Goal: Task Accomplishment & Management: Use online tool/utility

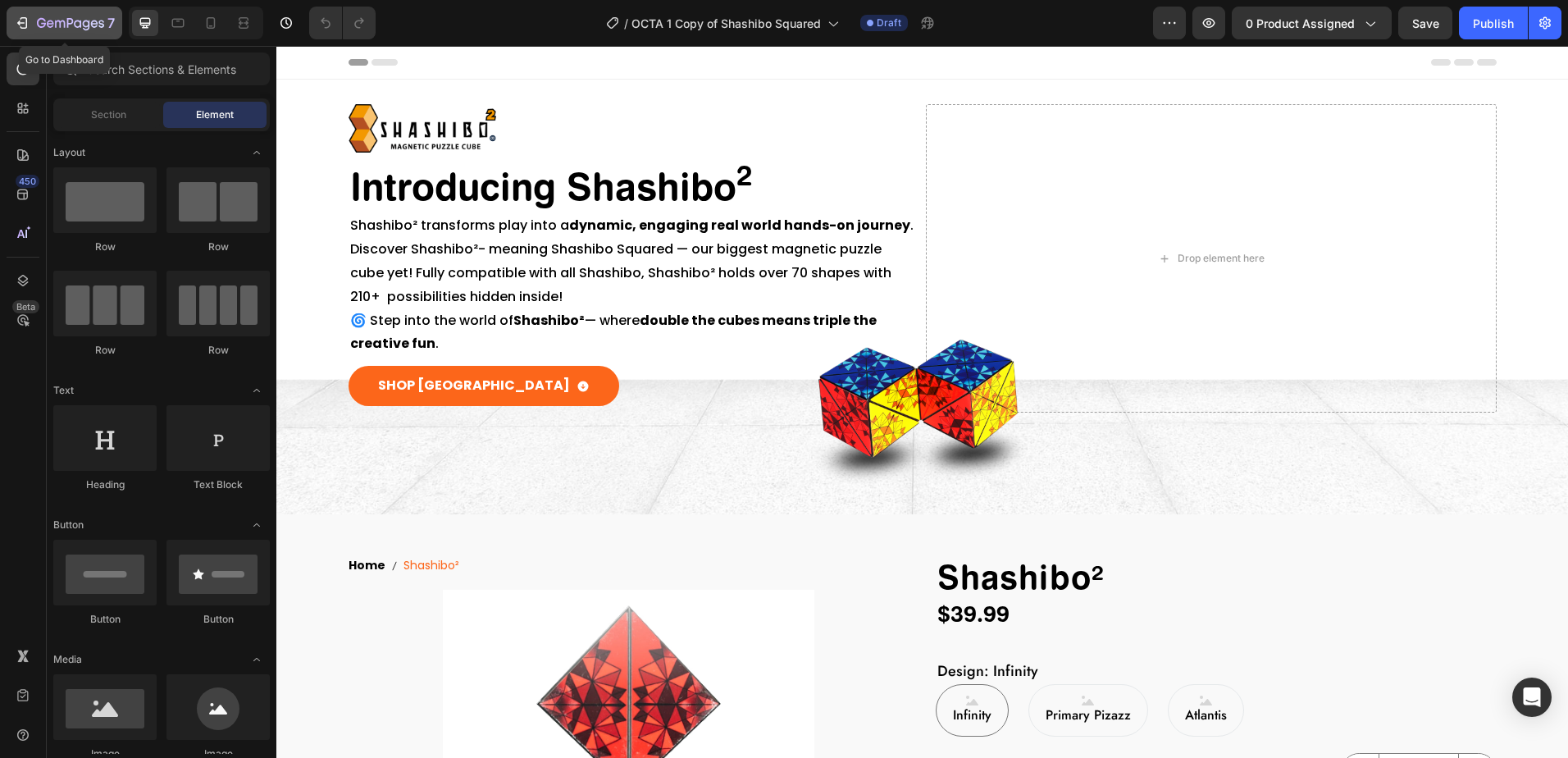
click at [20, 26] on icon "button" at bounding box center [22, 23] width 17 height 17
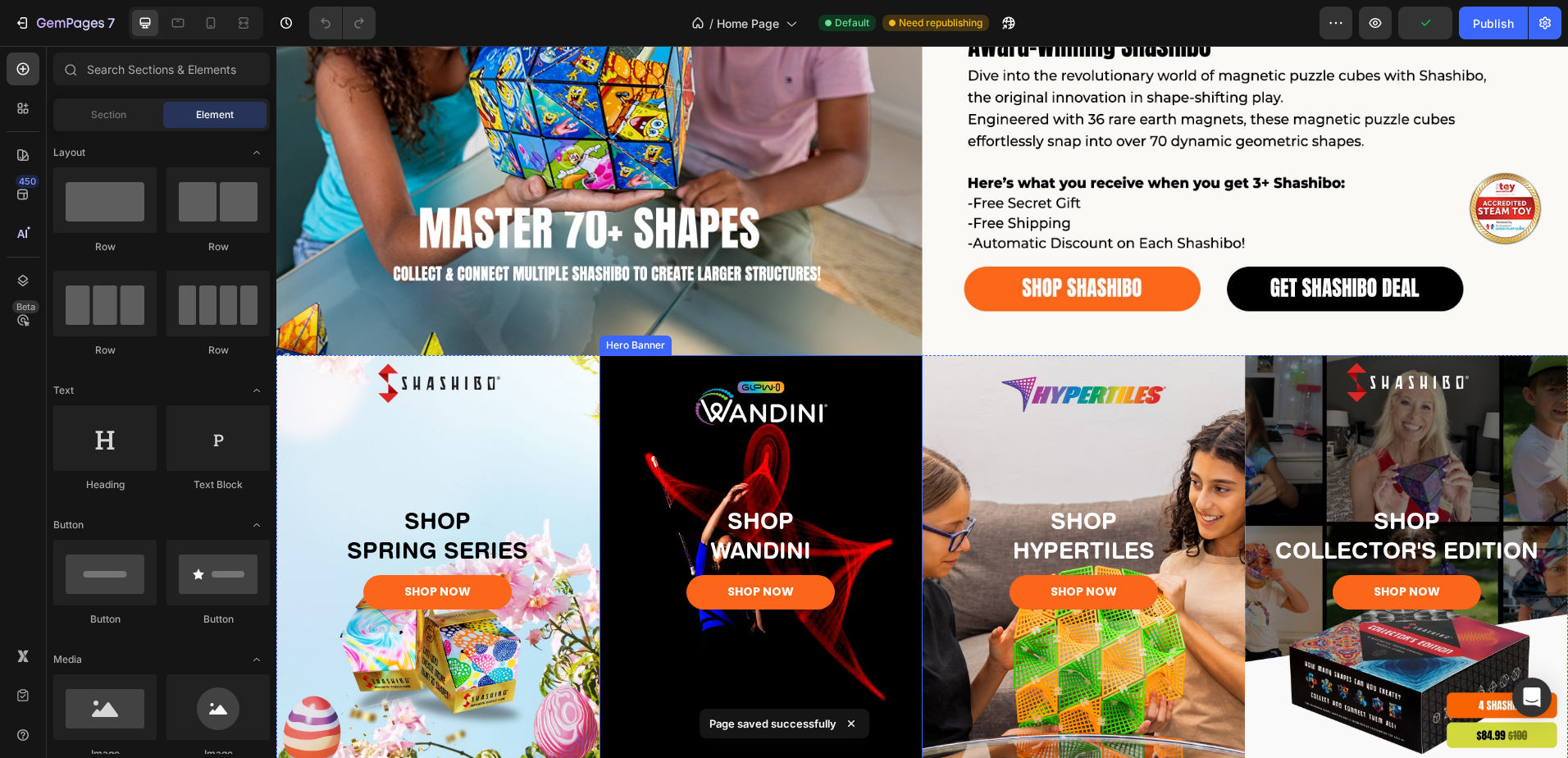
scroll to position [410, 0]
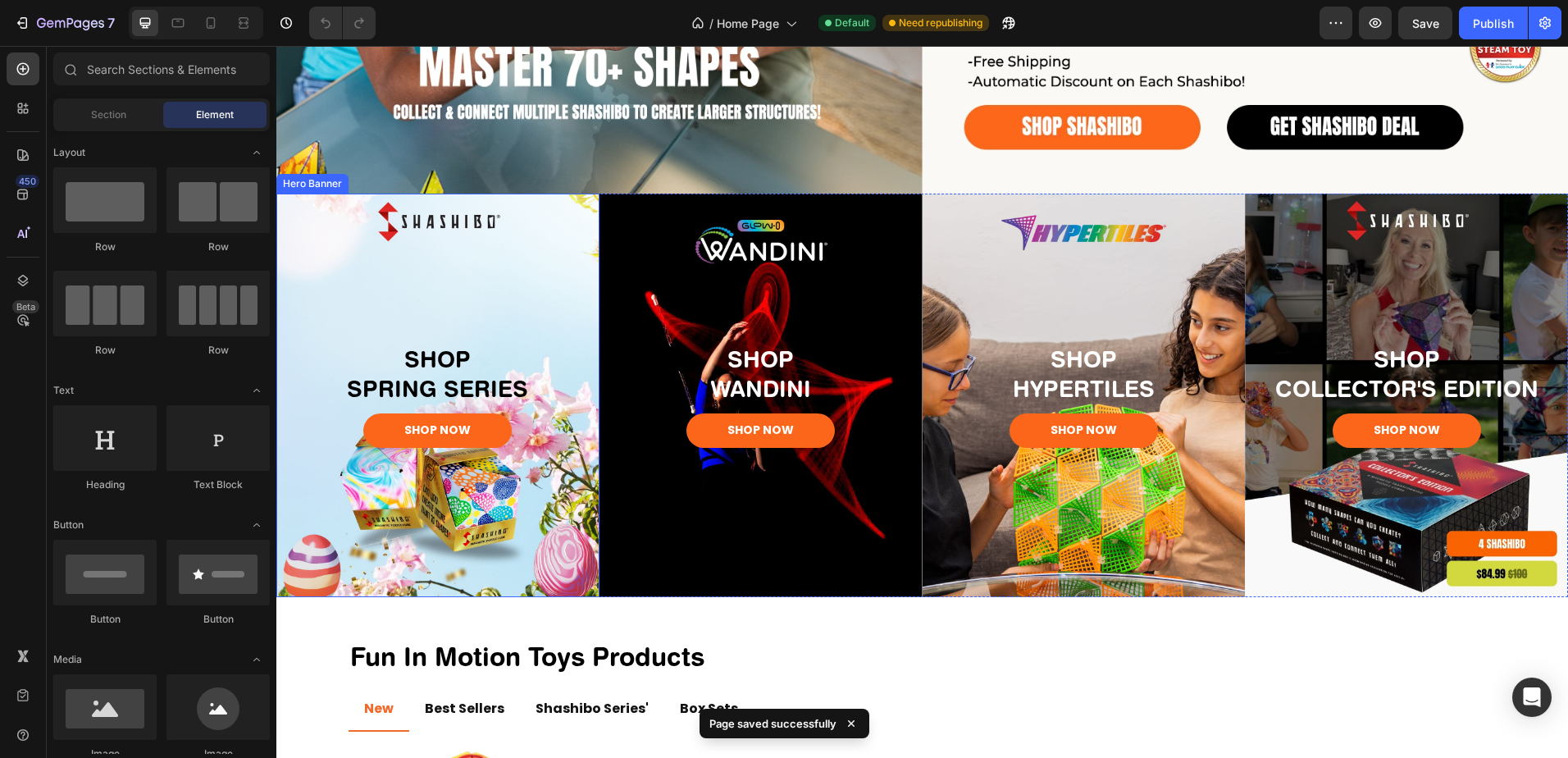
click at [453, 278] on div "Background Image" at bounding box center [438, 394] width 323 height 403
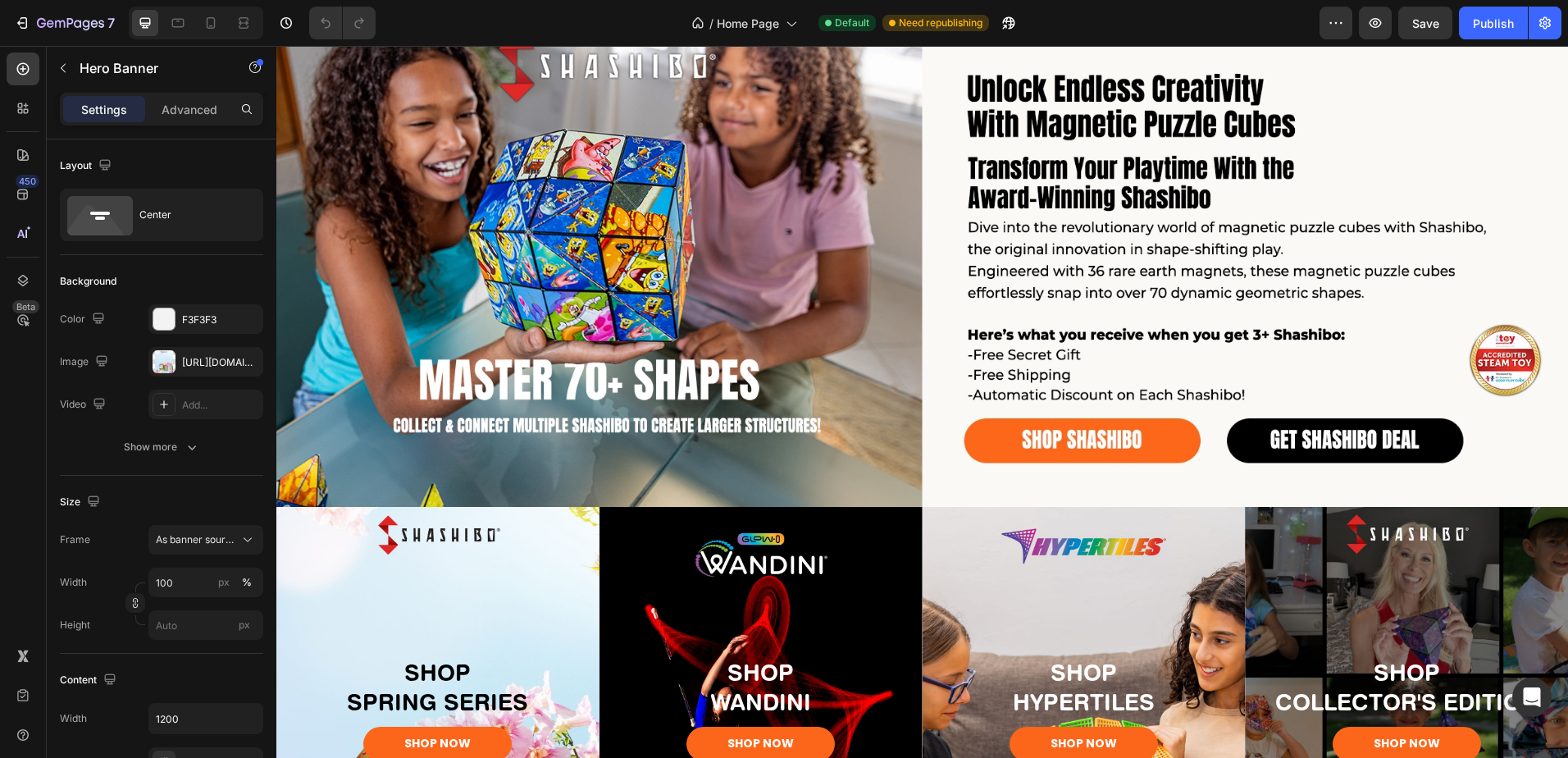
scroll to position [246, 0]
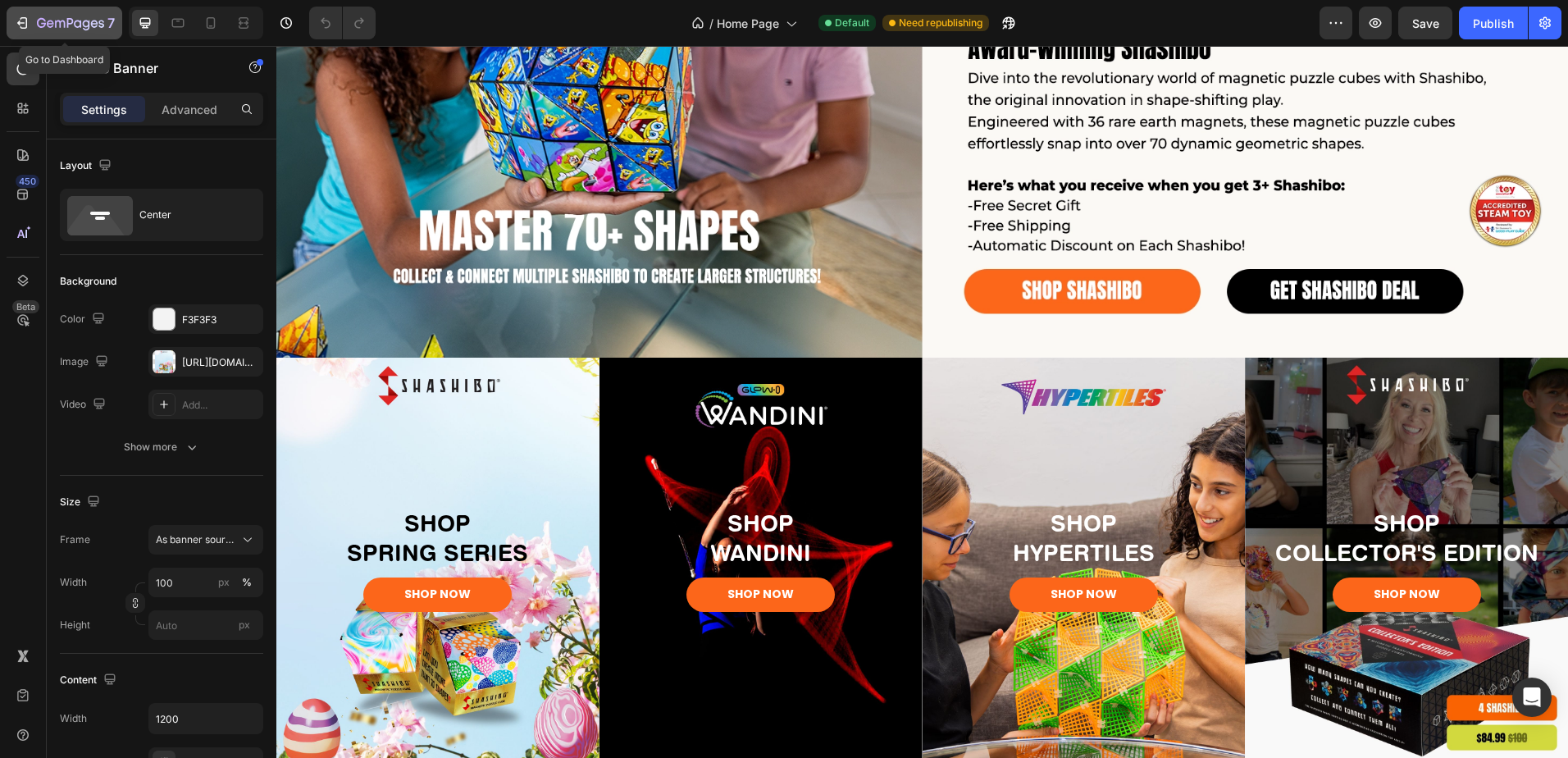
click at [28, 22] on icon "button" at bounding box center [22, 23] width 17 height 17
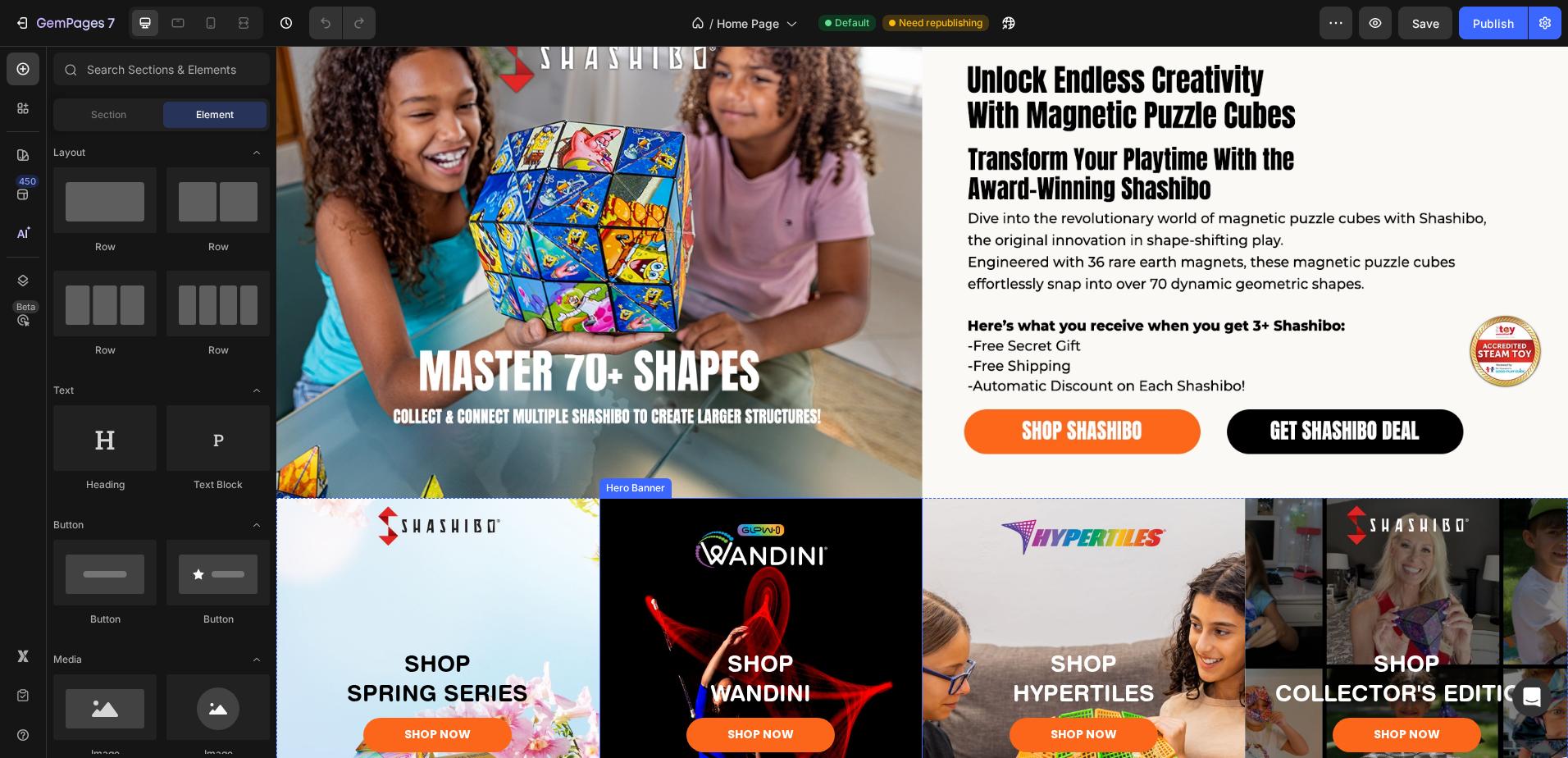
scroll to position [164, 0]
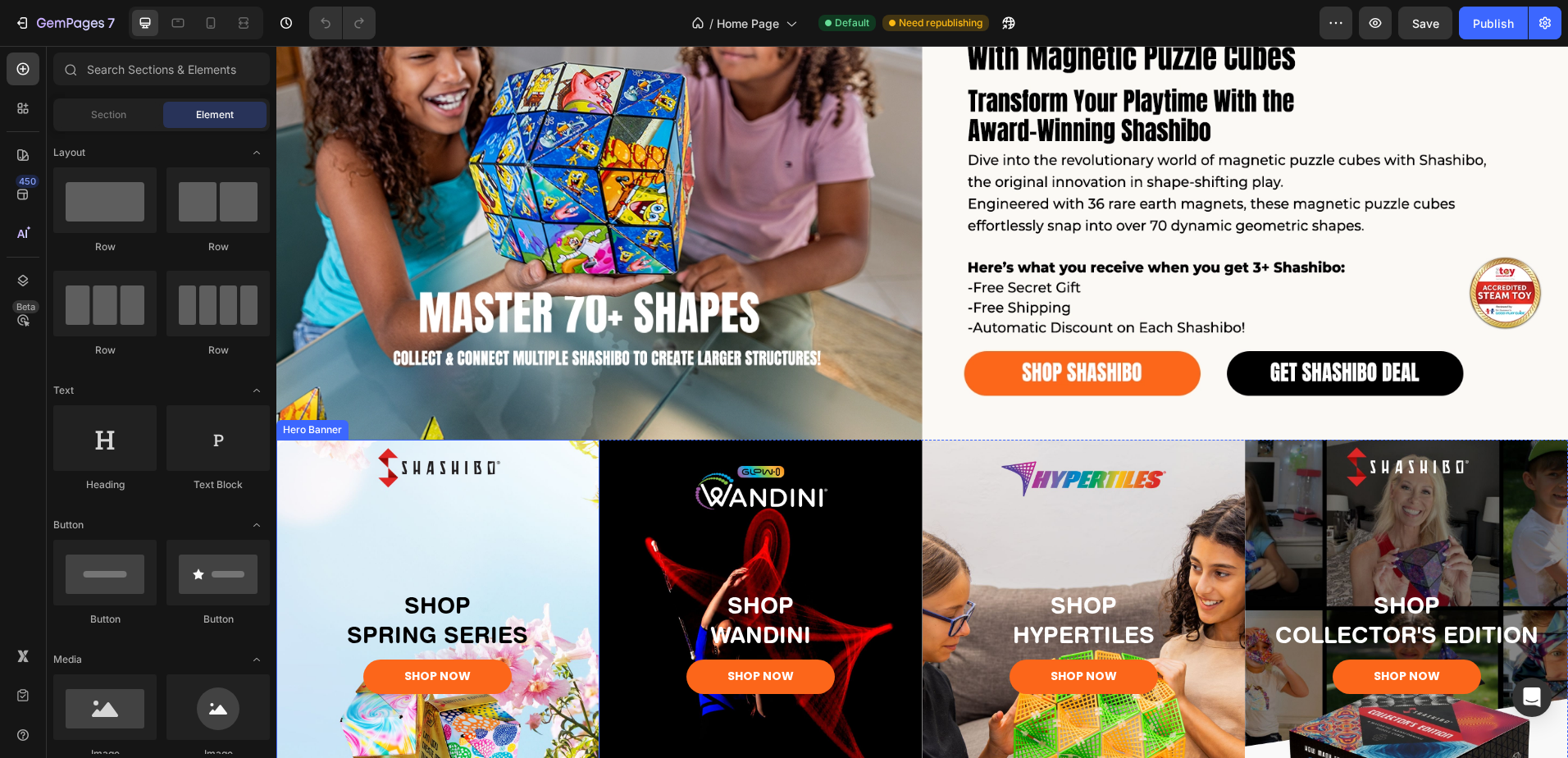
click at [543, 504] on div "Background Image" at bounding box center [438, 641] width 323 height 403
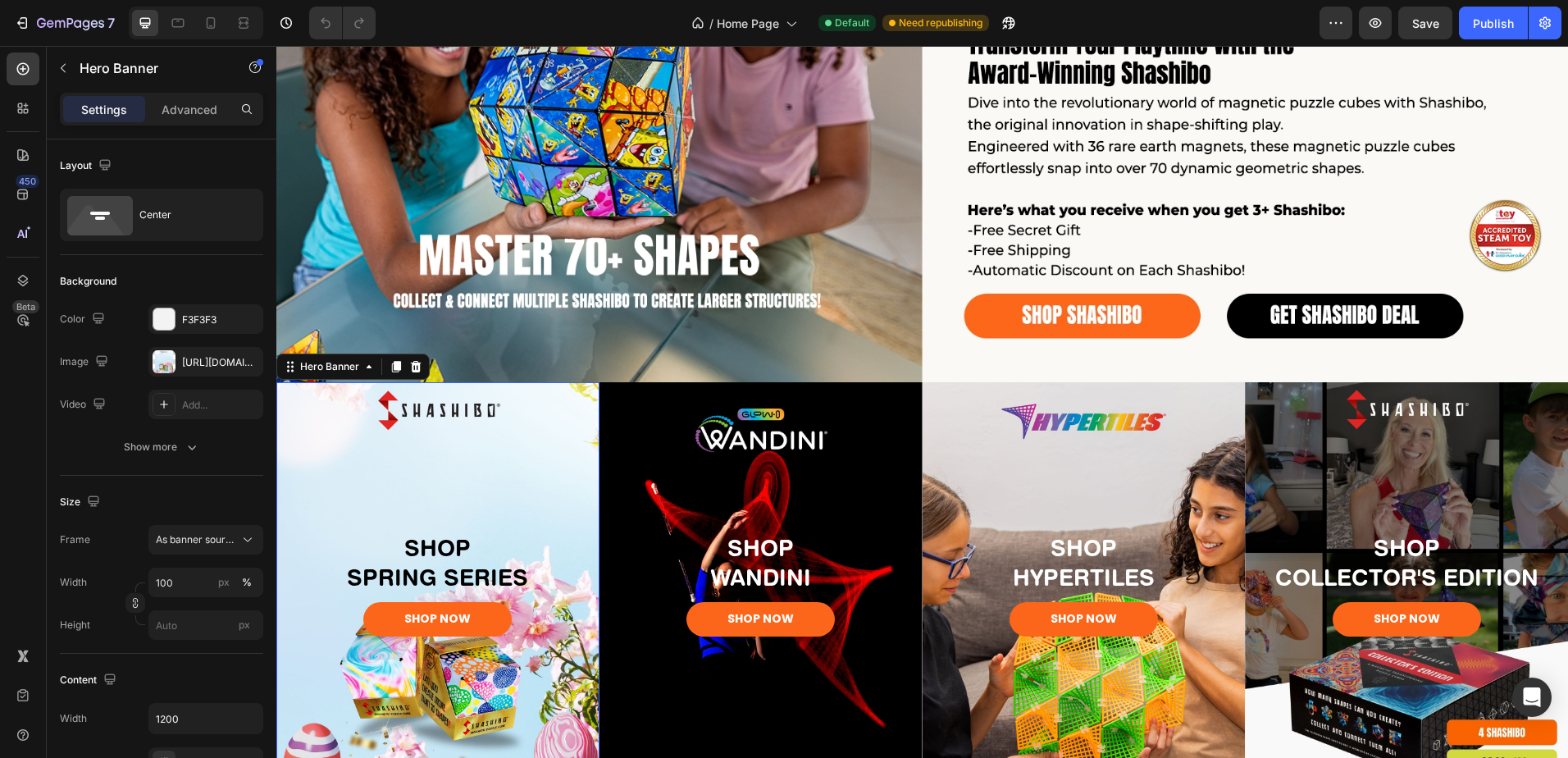
radio input "false"
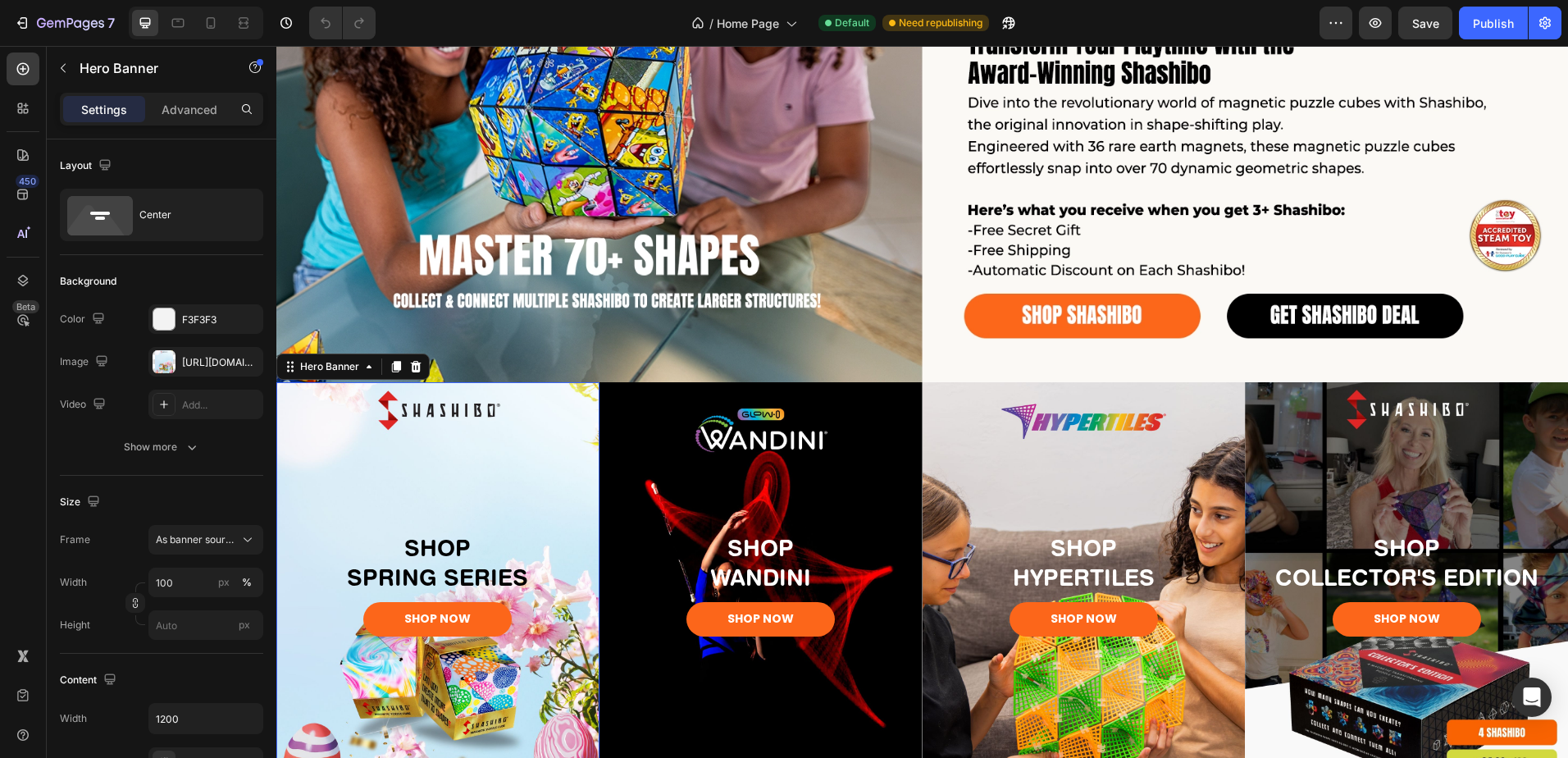
radio input "false"
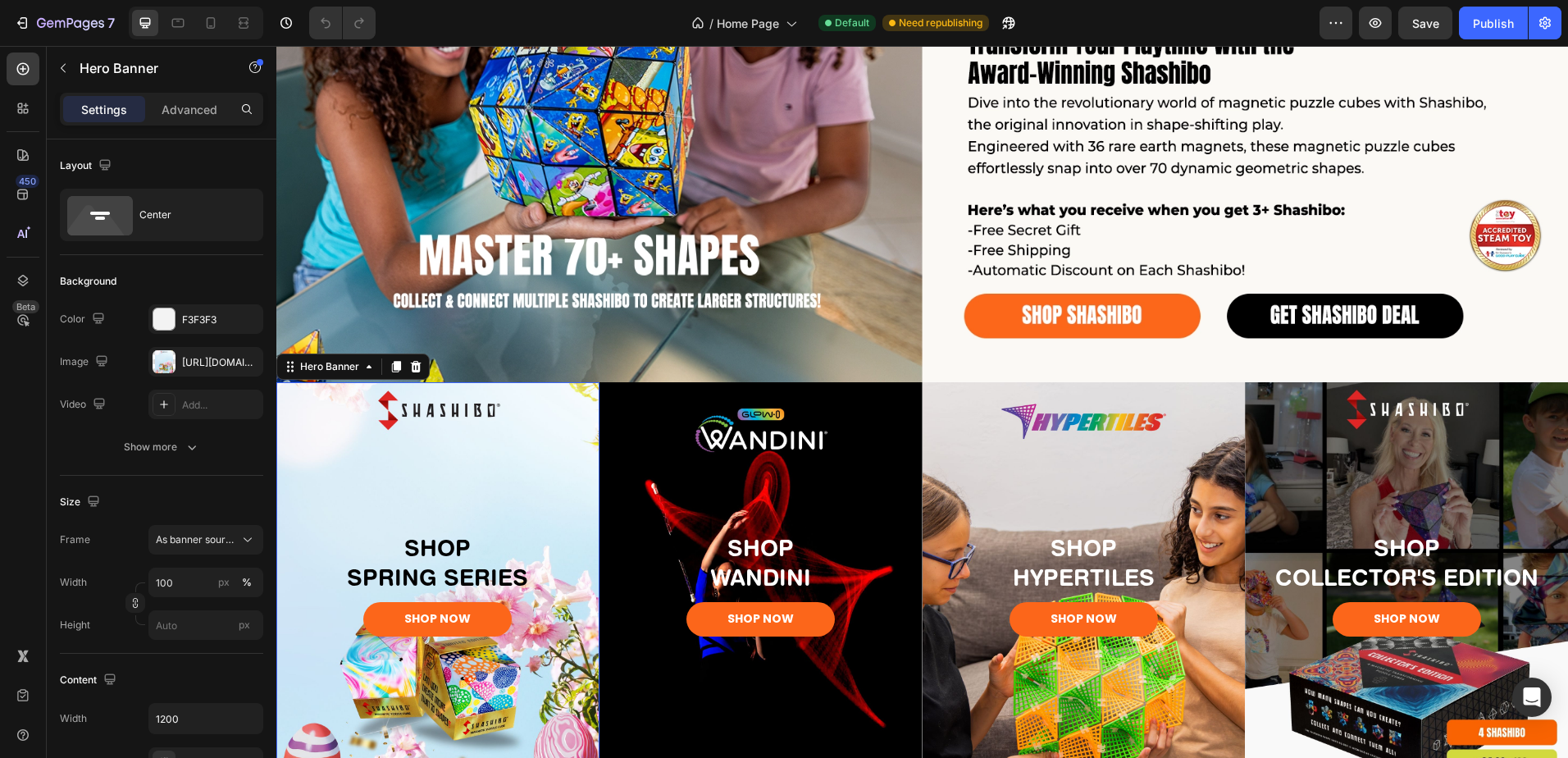
scroll to position [328, 0]
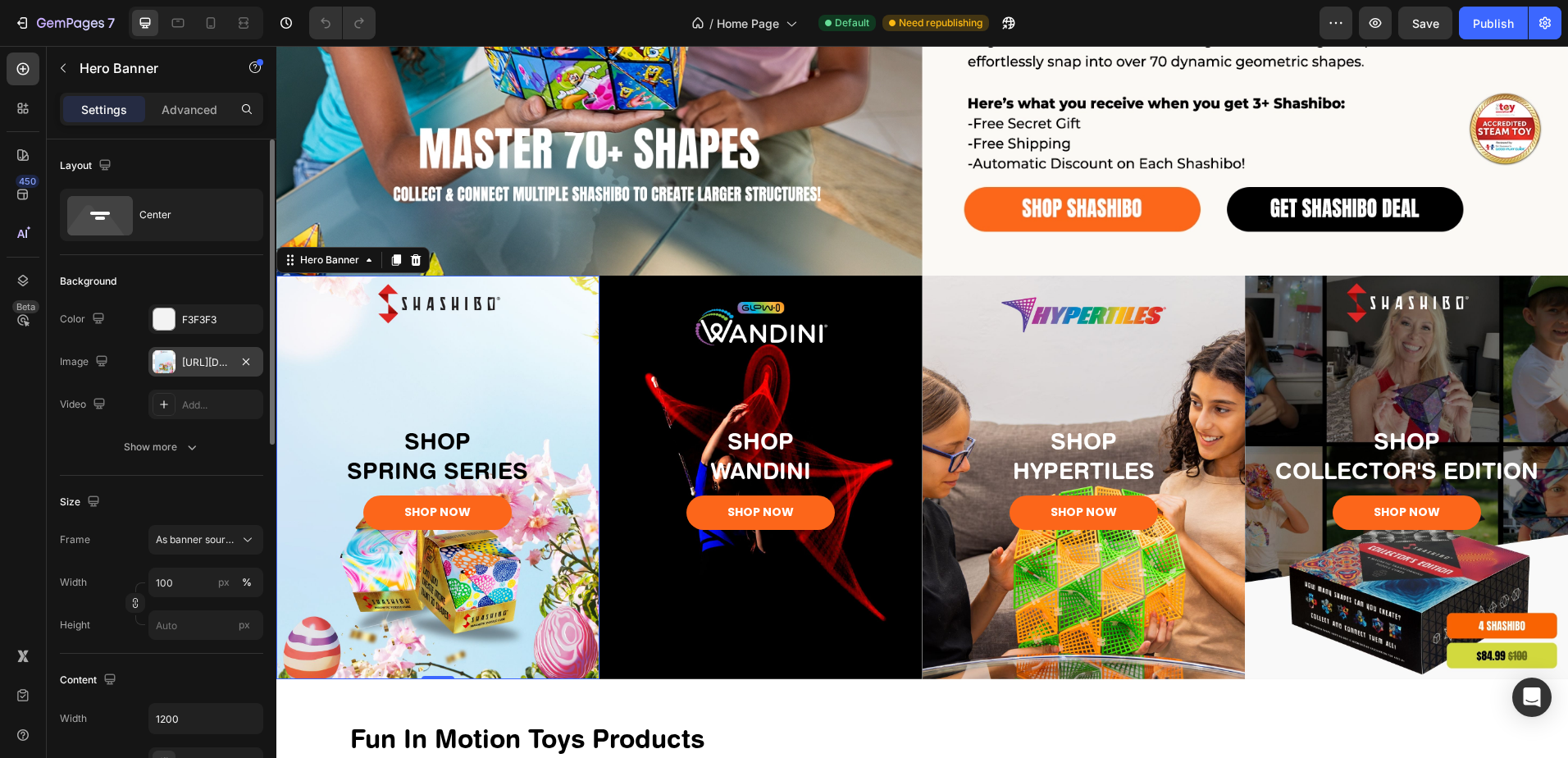
click at [157, 361] on div at bounding box center [163, 362] width 23 height 23
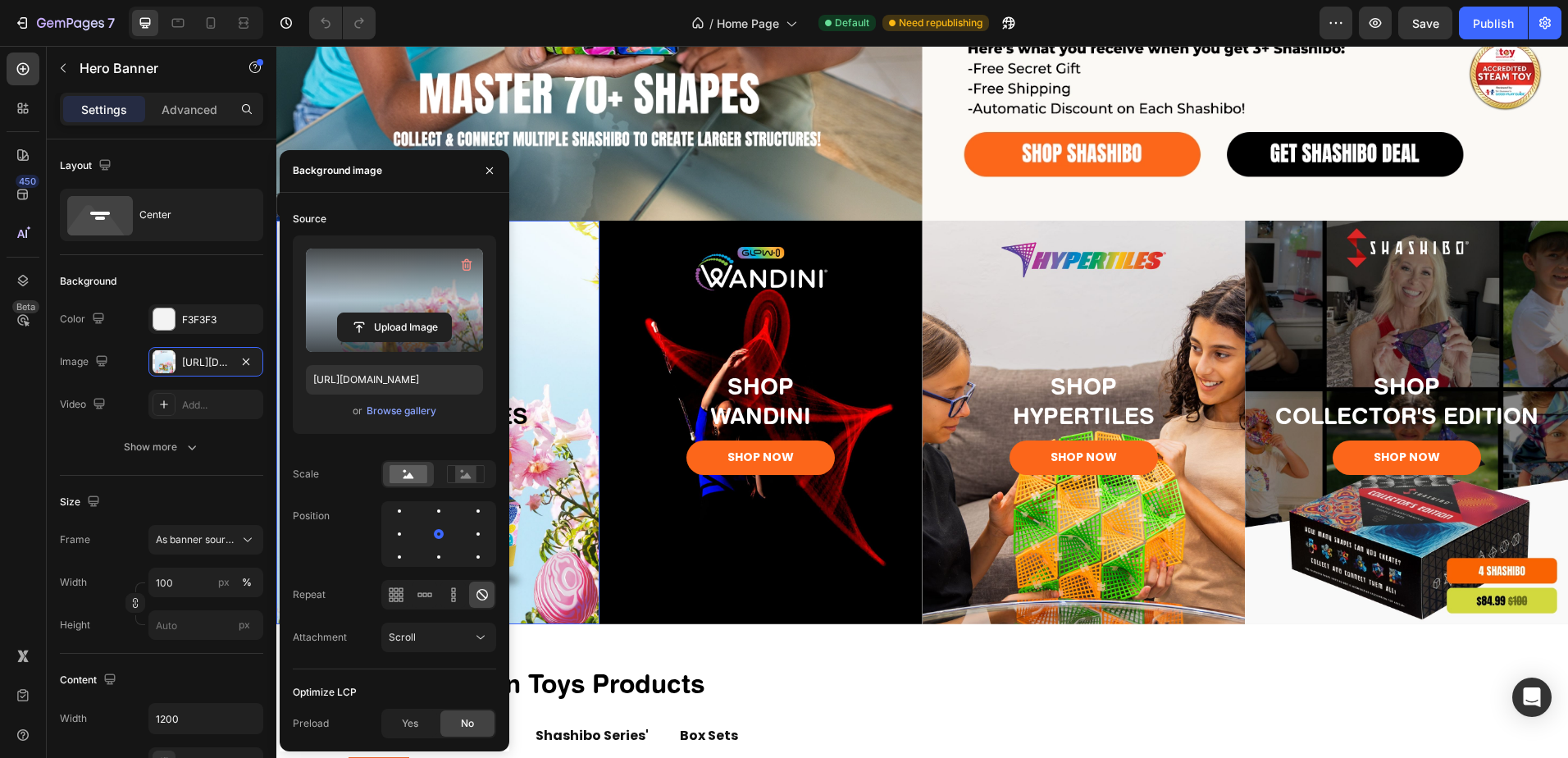
scroll to position [410, 0]
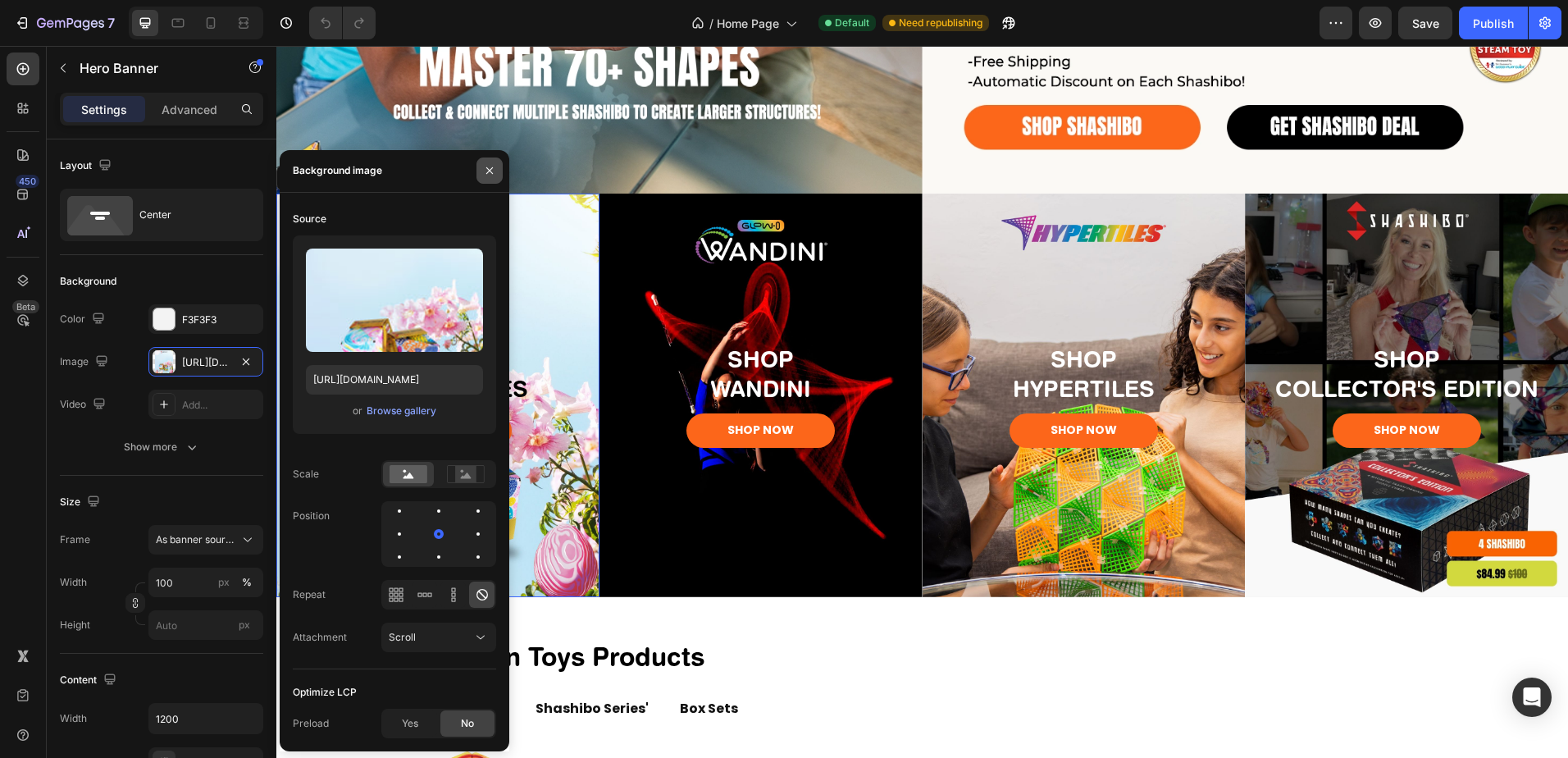
click at [482, 168] on button "button" at bounding box center [489, 170] width 26 height 26
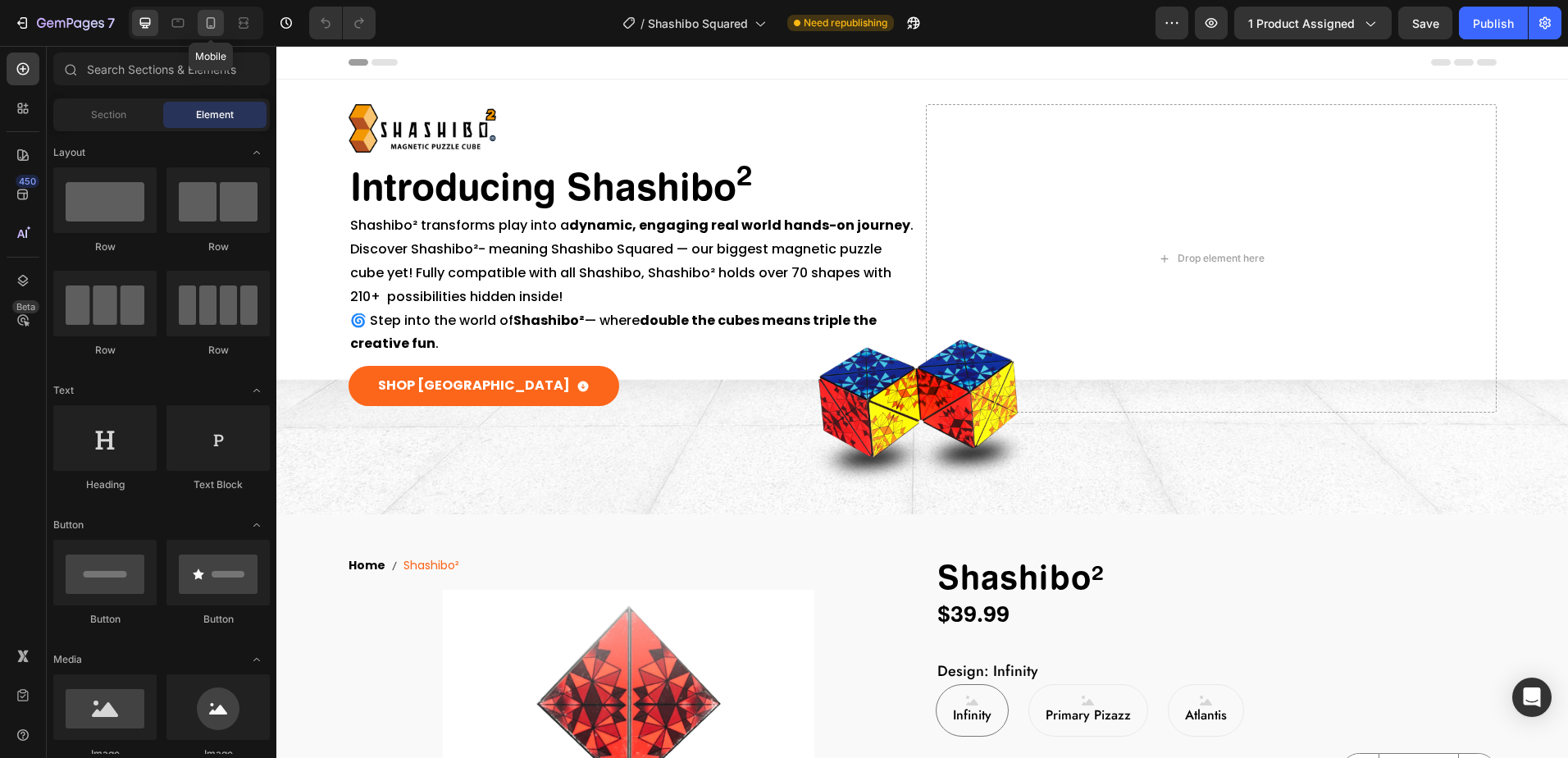
click at [210, 26] on icon at bounding box center [211, 23] width 9 height 12
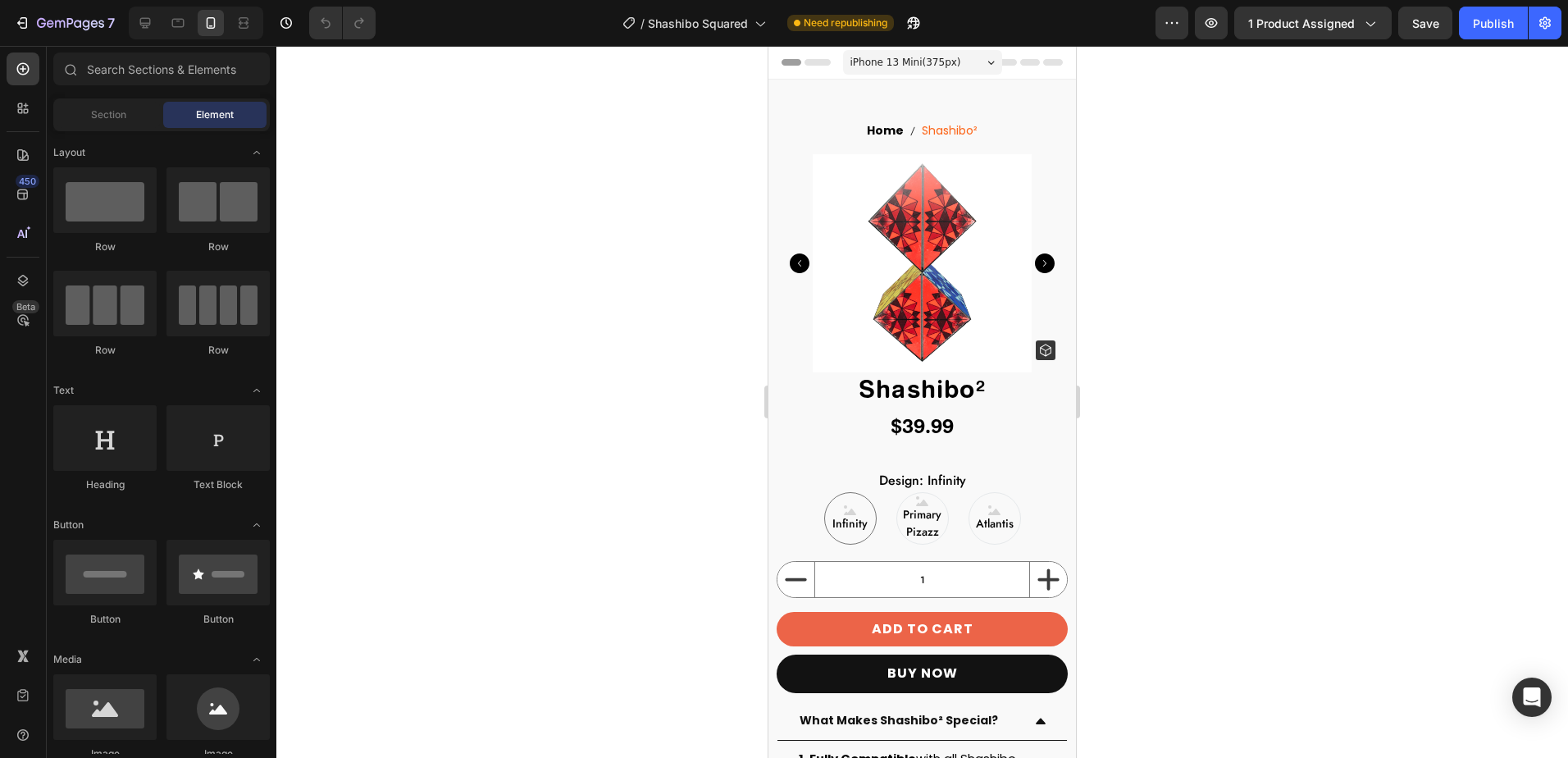
click at [988, 64] on icon at bounding box center [991, 61] width 7 height 3
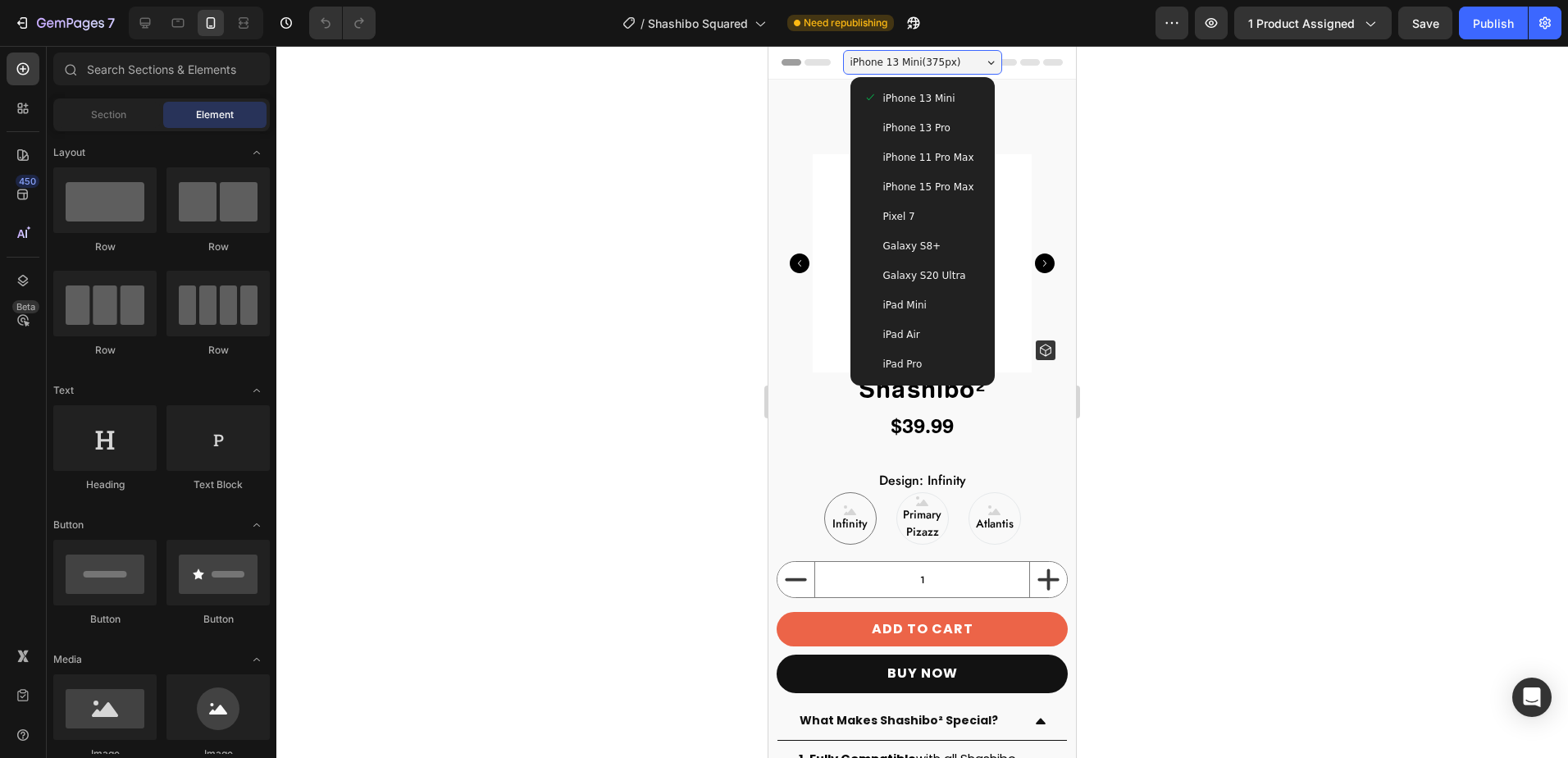
click at [931, 215] on div "Pixel 7" at bounding box center [922, 216] width 118 height 17
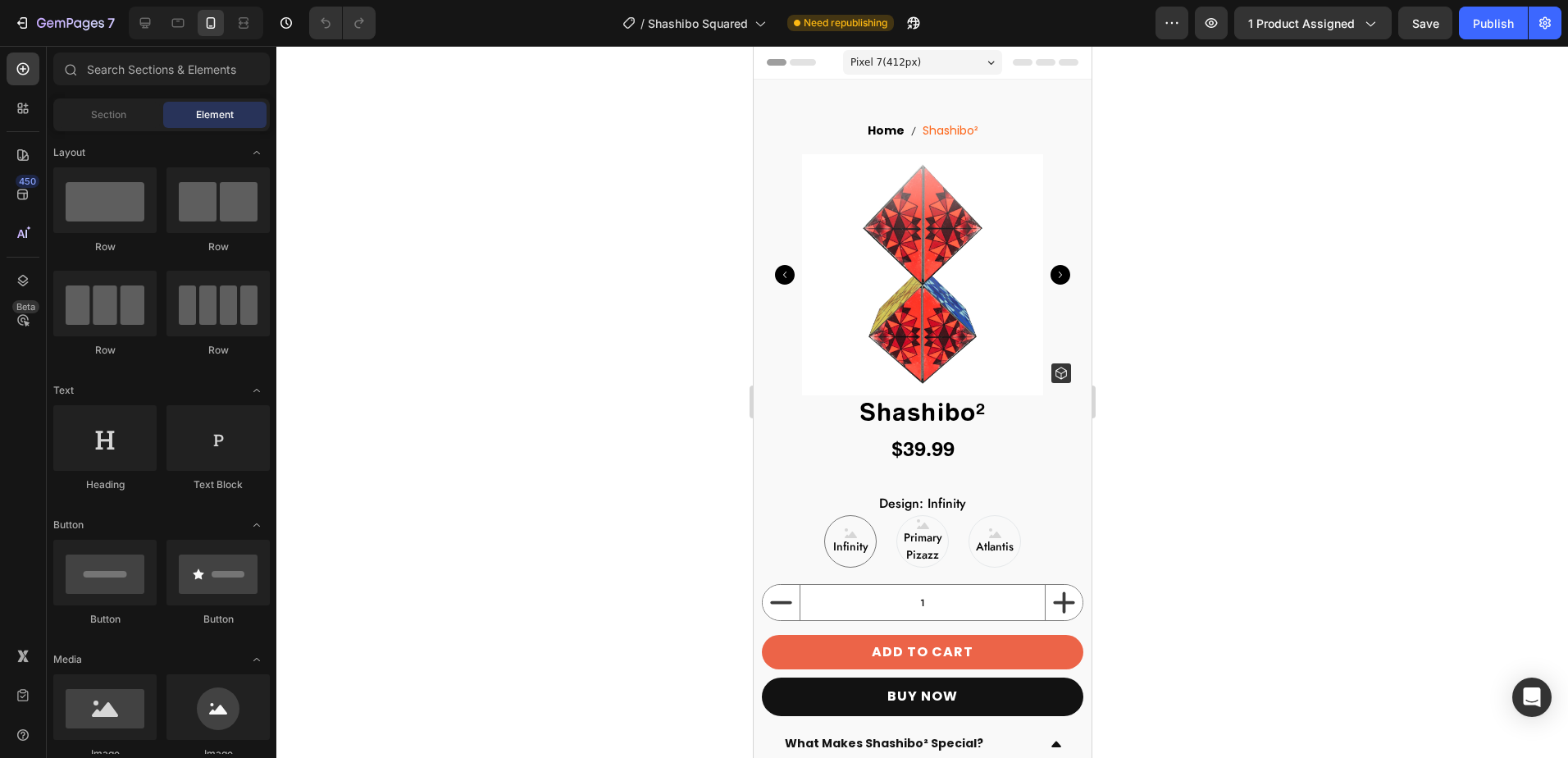
click at [988, 62] on icon at bounding box center [991, 61] width 7 height 3
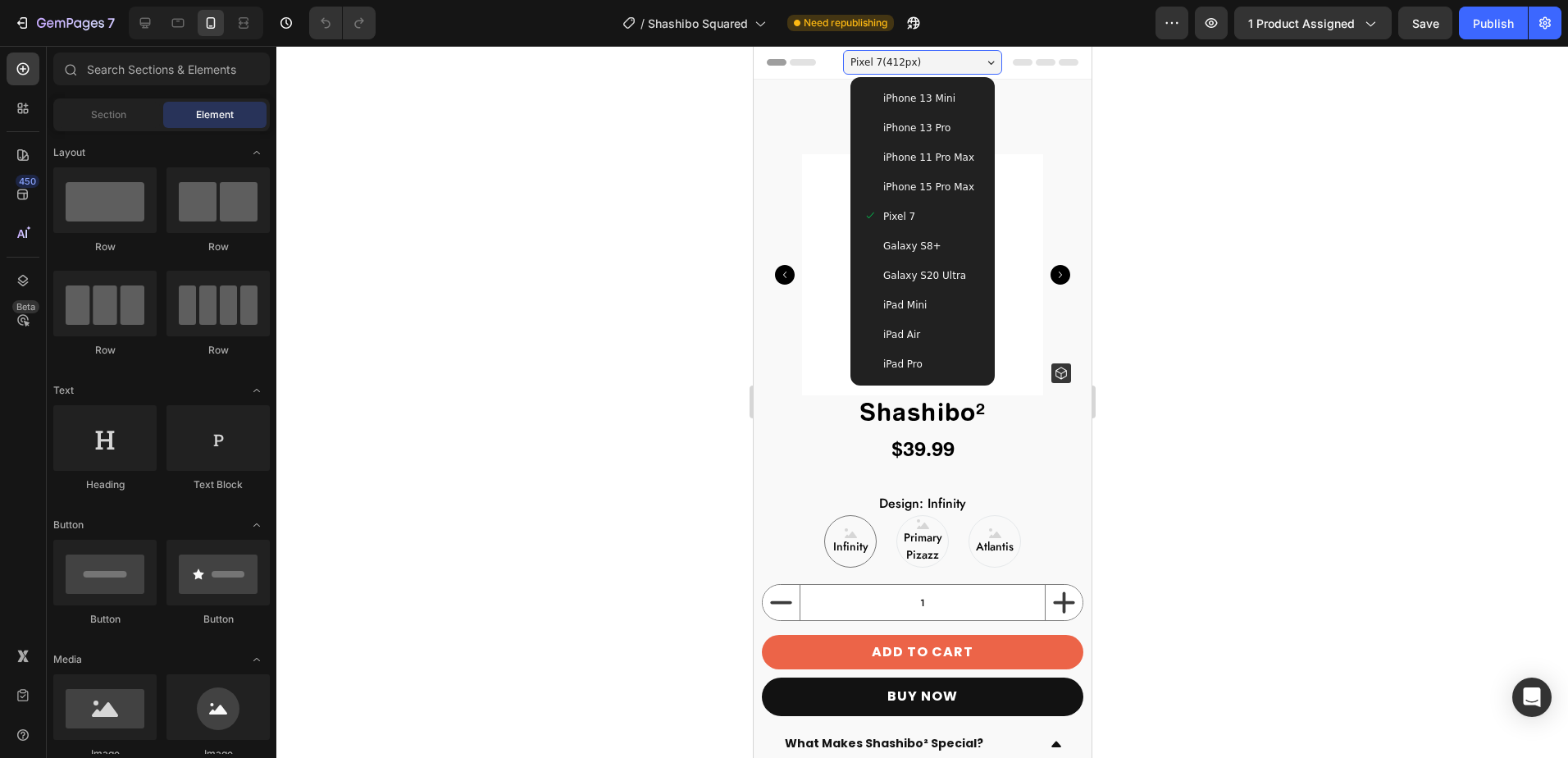
click at [988, 62] on icon at bounding box center [991, 61] width 7 height 3
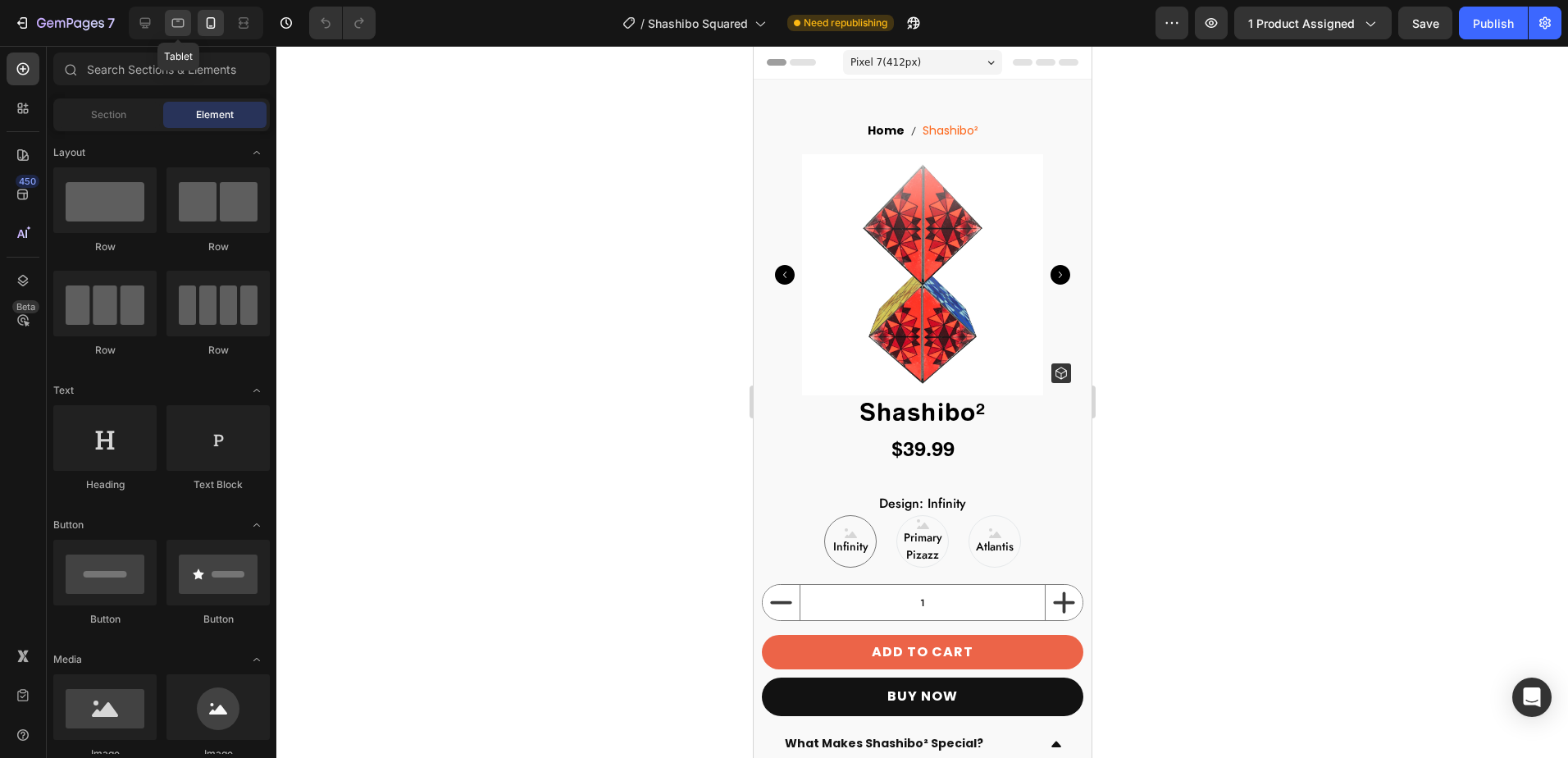
click at [169, 25] on icon at bounding box center [177, 23] width 17 height 17
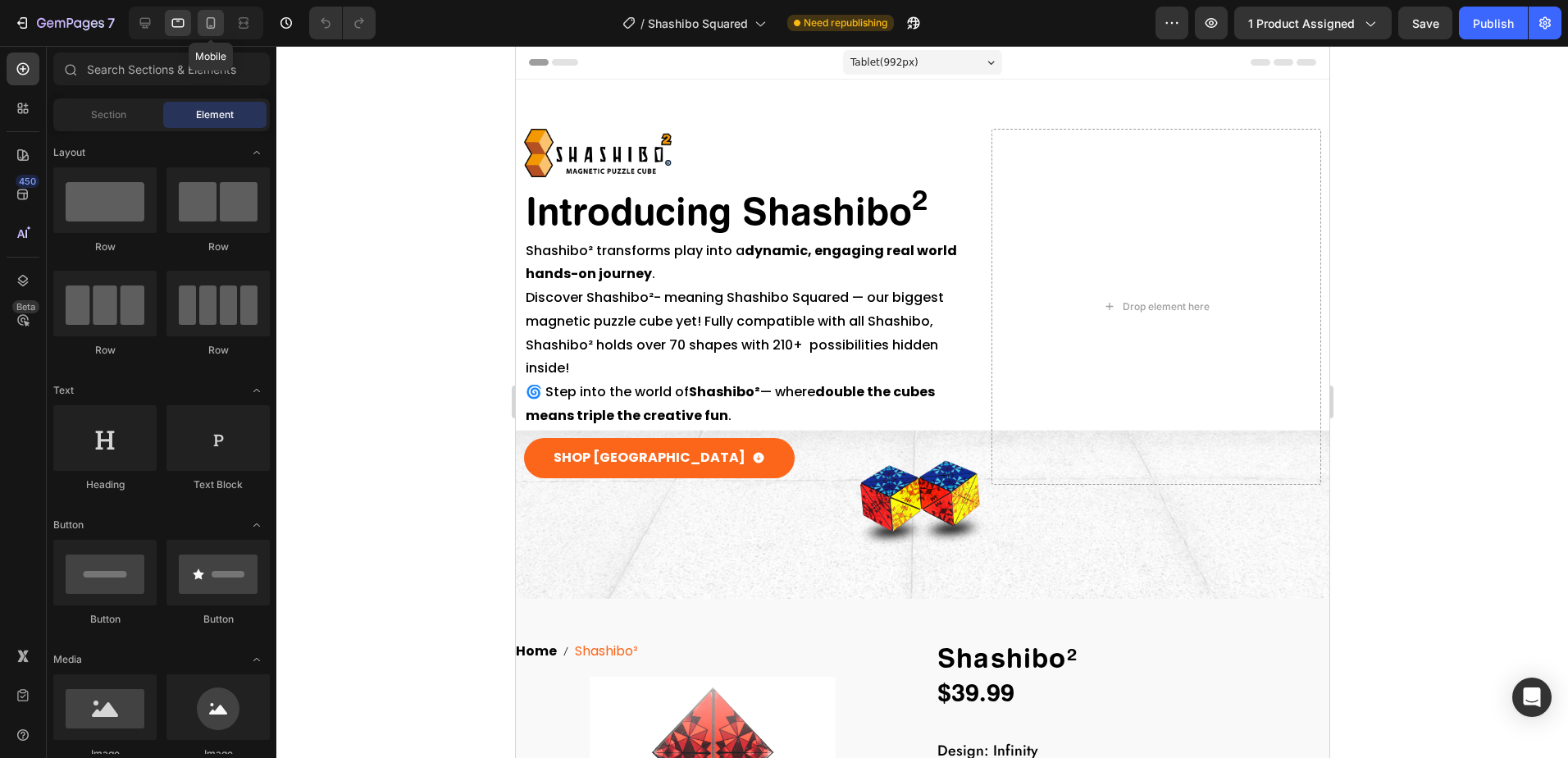
click at [216, 26] on icon at bounding box center [211, 23] width 17 height 17
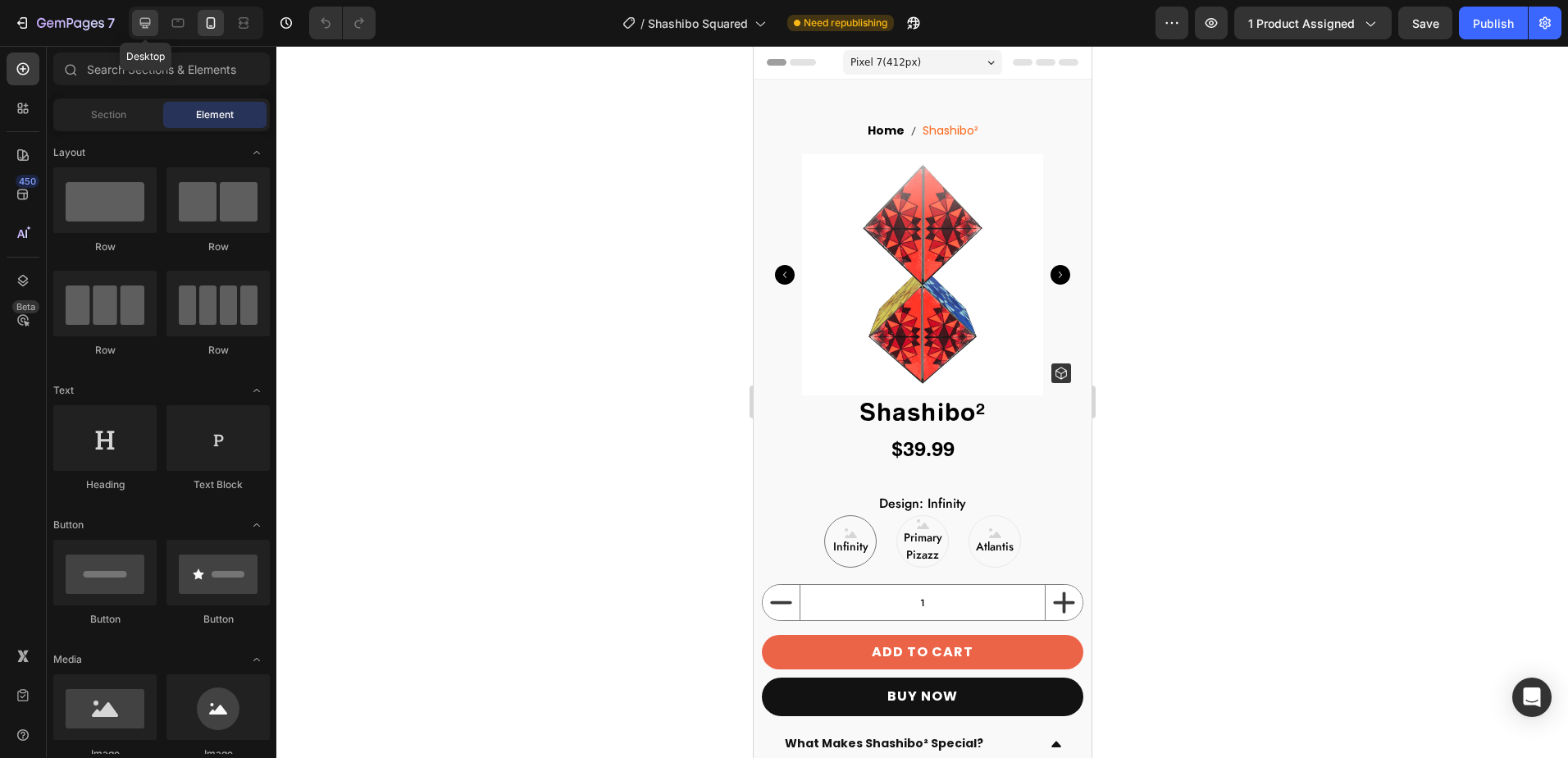
click at [149, 24] on icon at bounding box center [146, 23] width 11 height 11
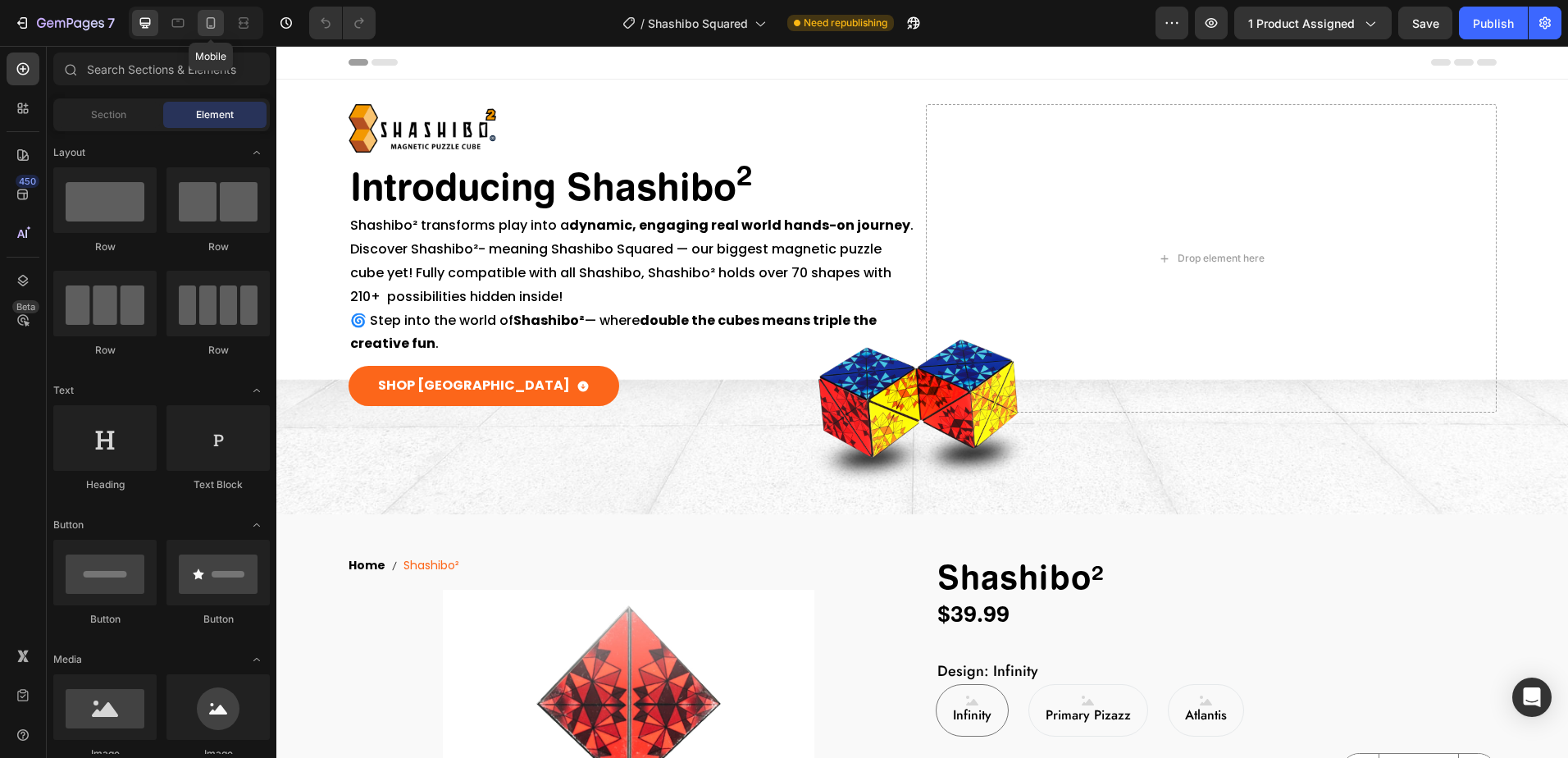
click at [210, 30] on icon at bounding box center [211, 23] width 17 height 17
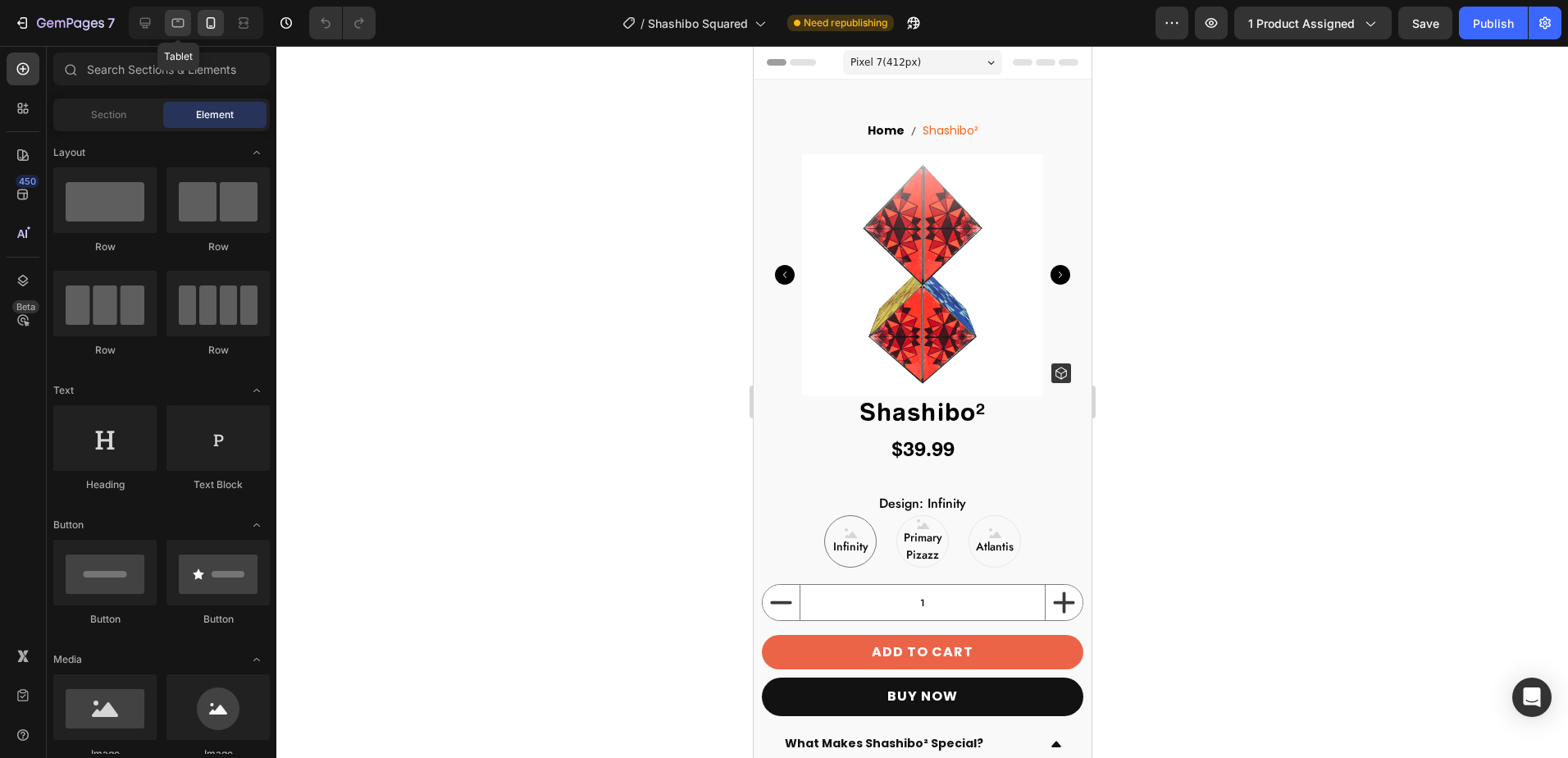
click at [179, 20] on icon at bounding box center [178, 23] width 12 height 9
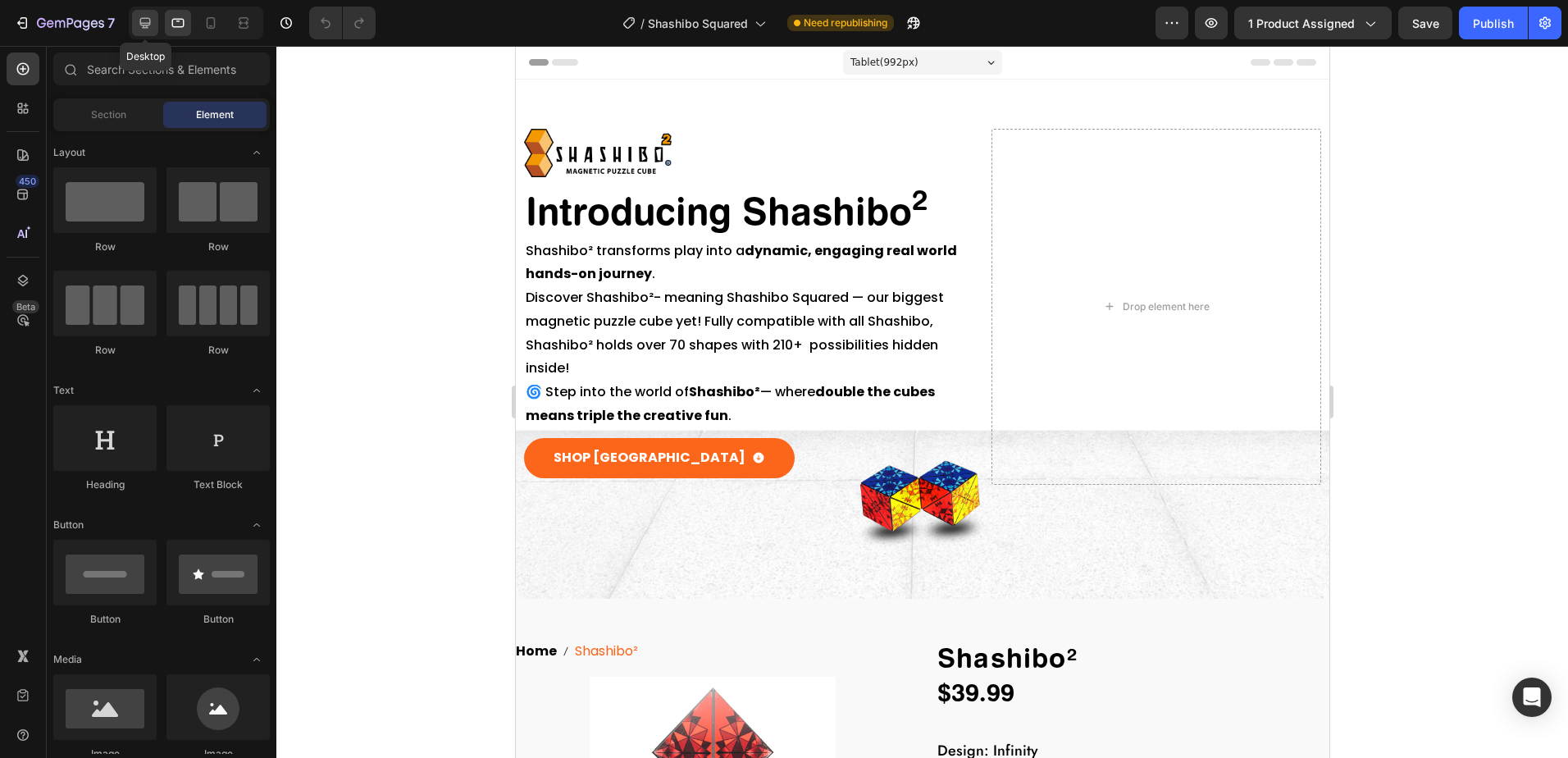
click at [142, 26] on icon at bounding box center [146, 23] width 11 height 11
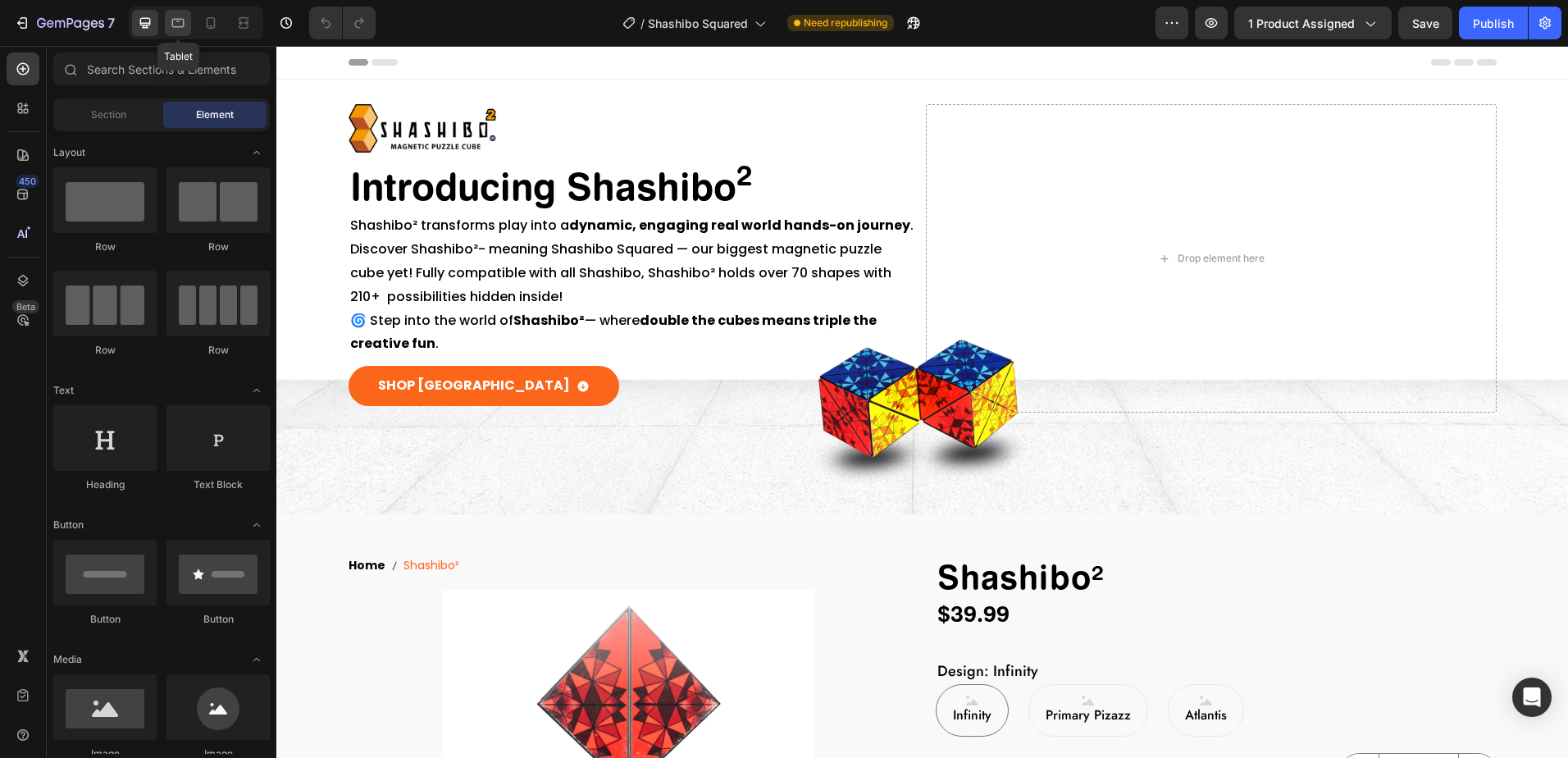
click at [171, 22] on icon at bounding box center [177, 23] width 17 height 17
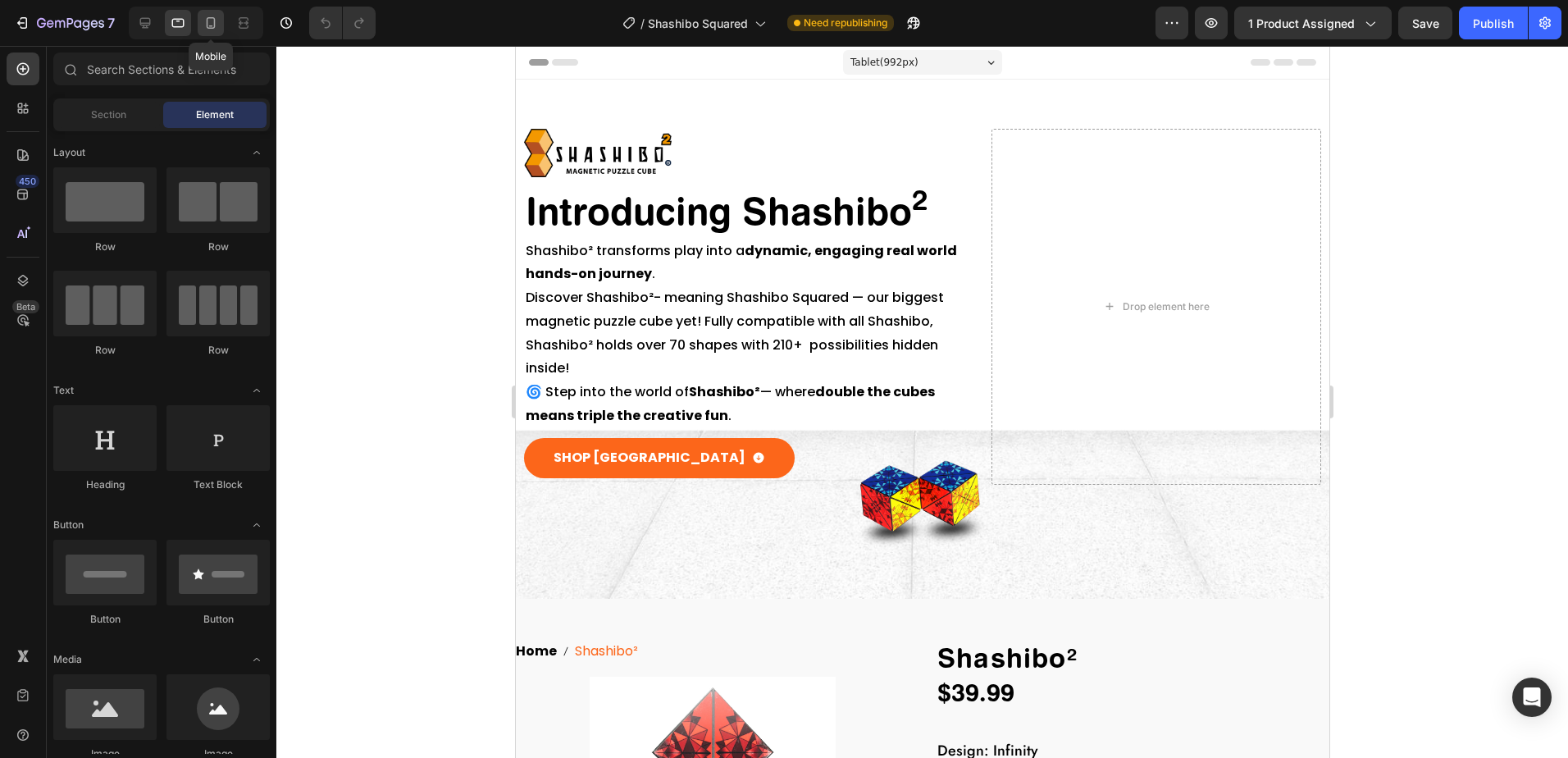
click at [207, 21] on icon at bounding box center [211, 23] width 9 height 12
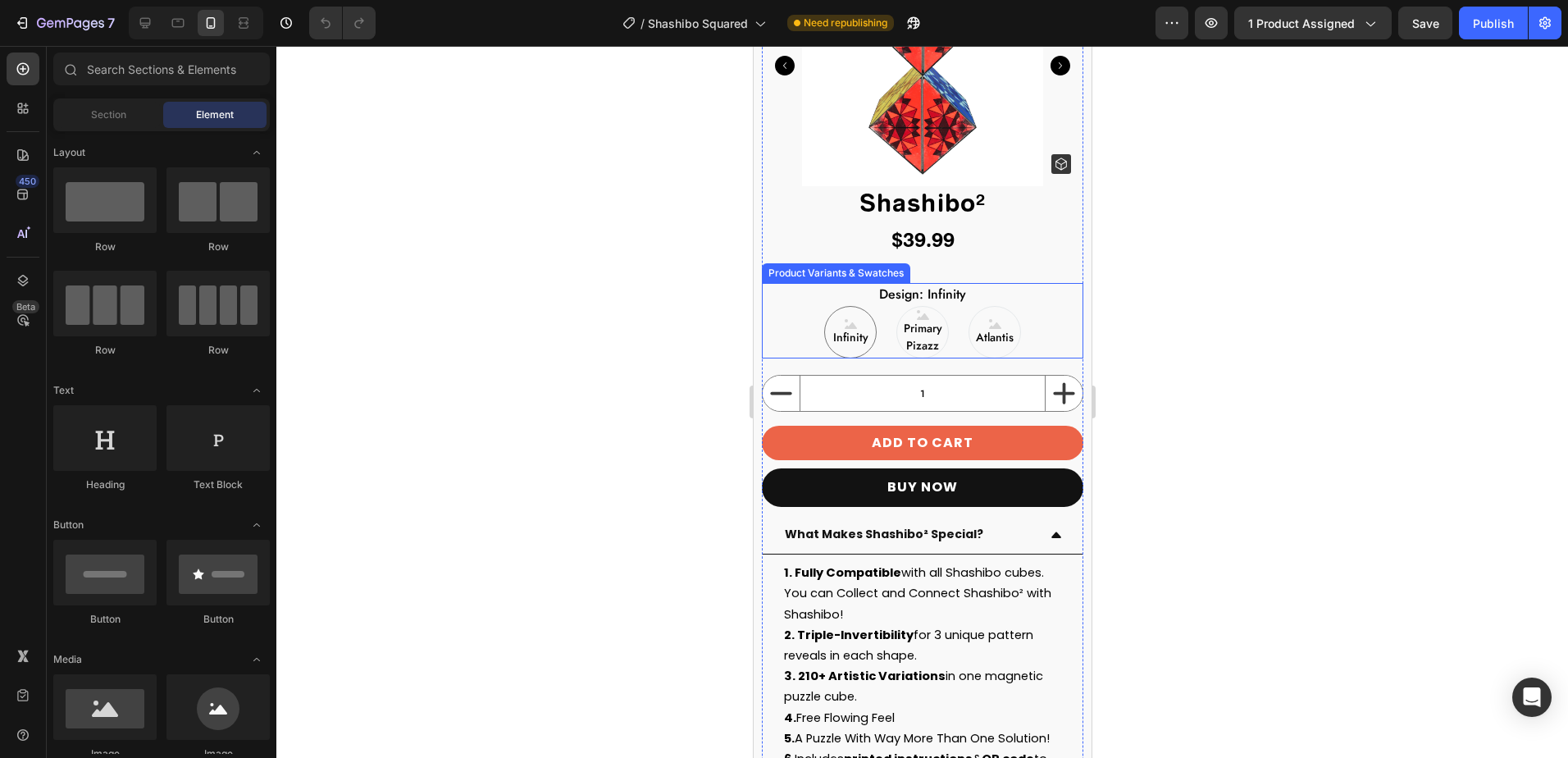
scroll to position [328, 0]
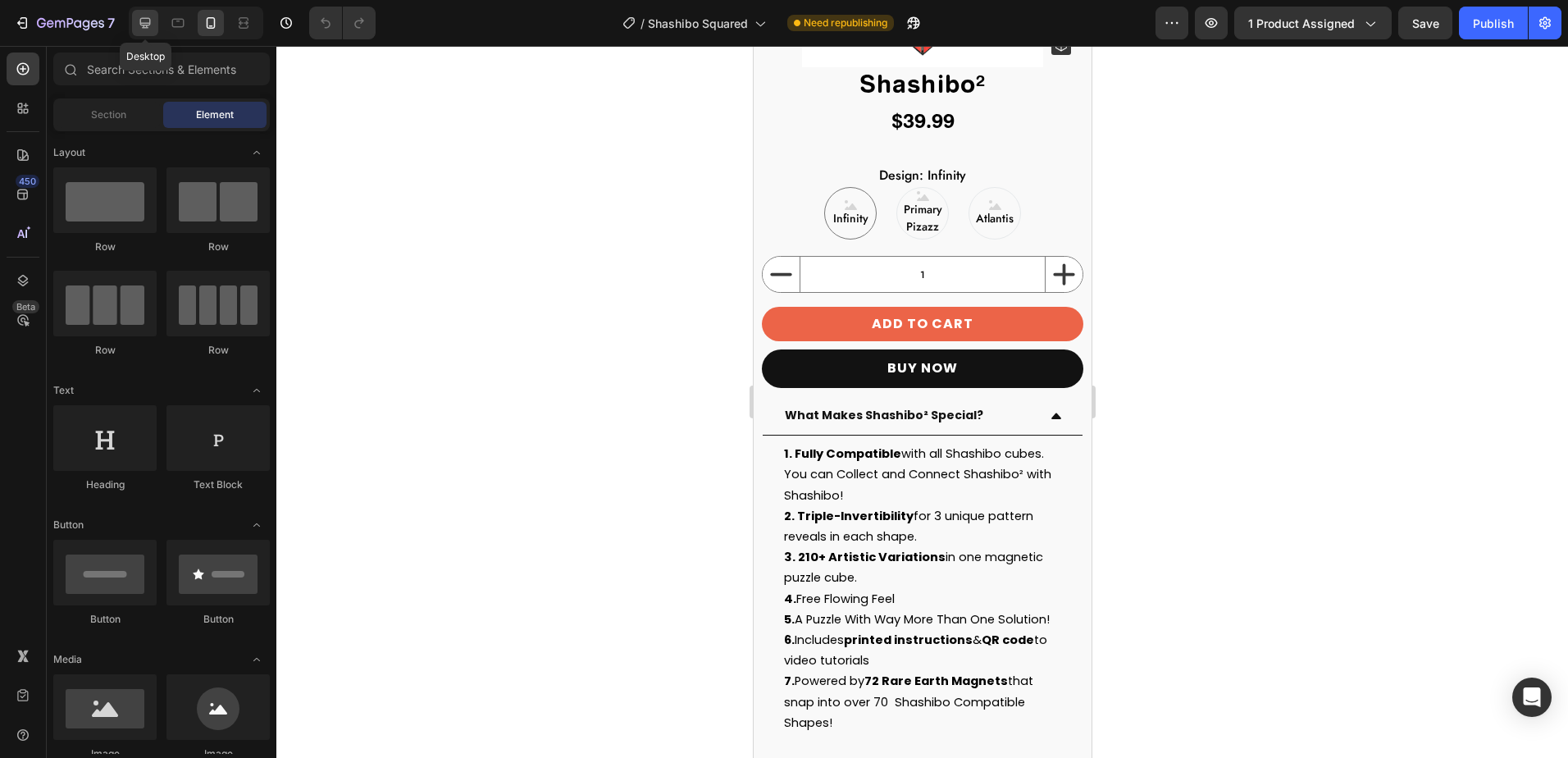
click at [150, 29] on icon at bounding box center [145, 23] width 17 height 17
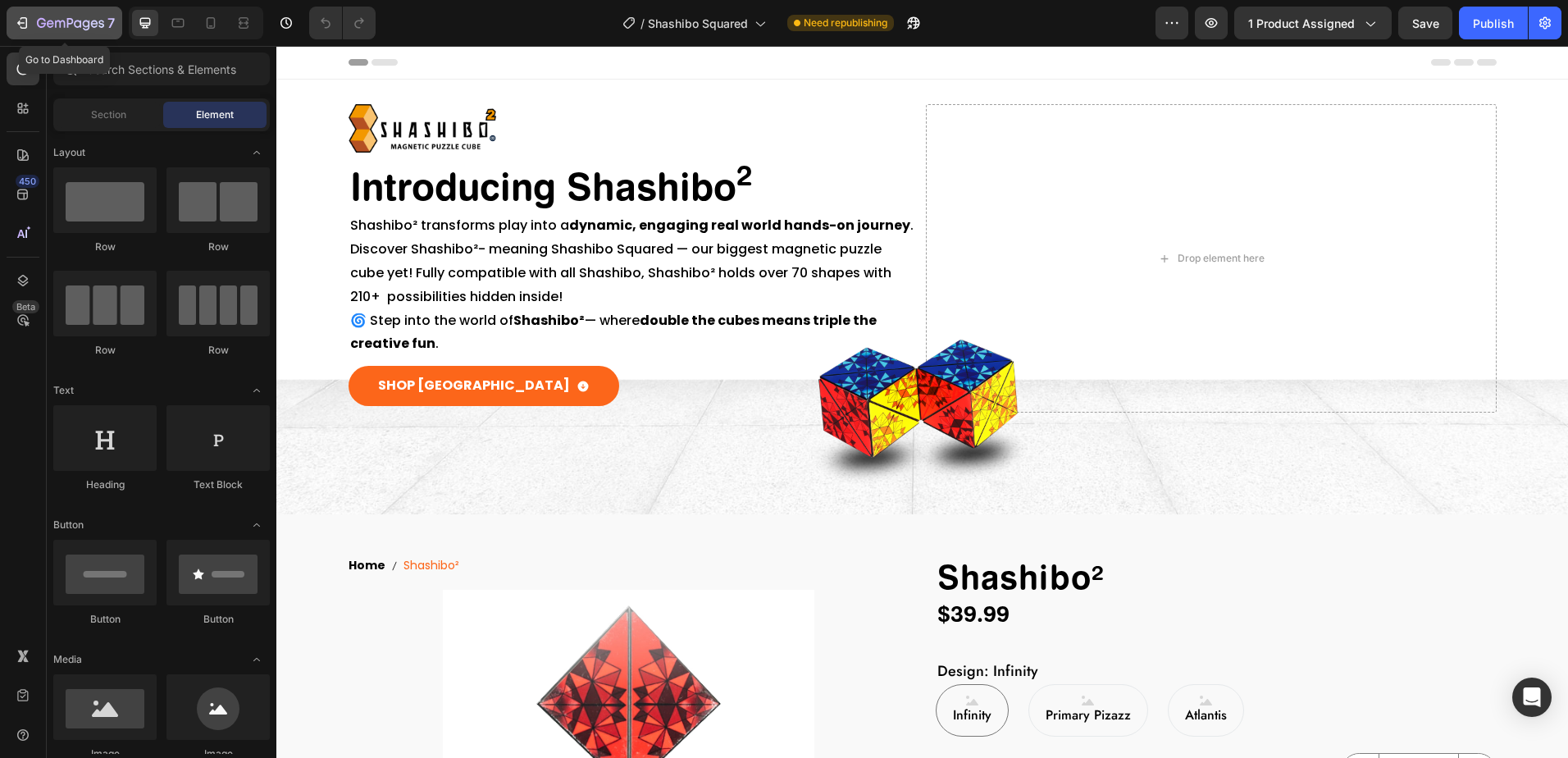
click at [22, 25] on icon "button" at bounding box center [22, 23] width 17 height 17
